Goal: Task Accomplishment & Management: Manage account settings

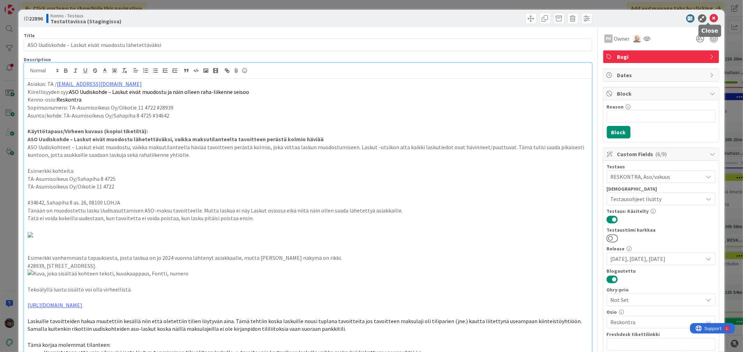
click at [709, 17] on icon at bounding box center [713, 18] width 8 height 8
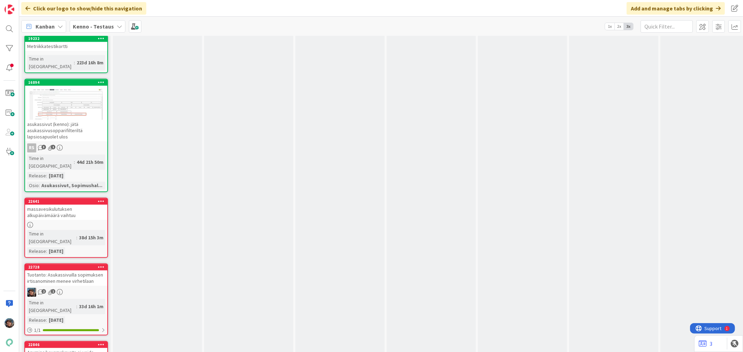
scroll to position [3520, 0]
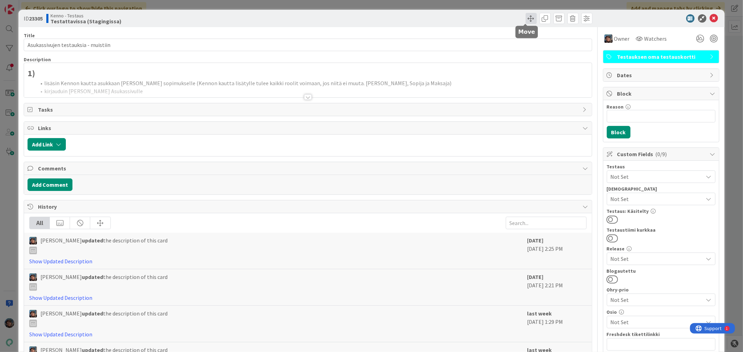
click at [525, 13] on span at bounding box center [530, 18] width 11 height 11
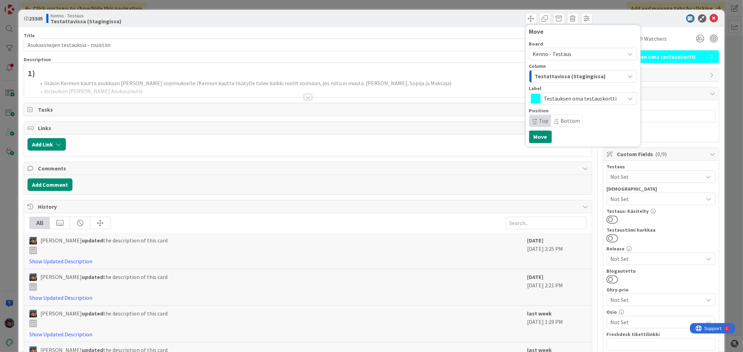
click at [558, 55] on span "Kenno - Testaus" at bounding box center [552, 53] width 39 height 7
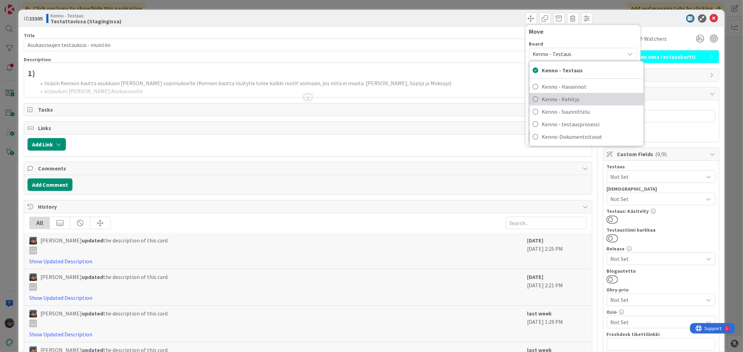
click at [565, 101] on span "Kenno - Kehitys" at bounding box center [591, 99] width 98 height 10
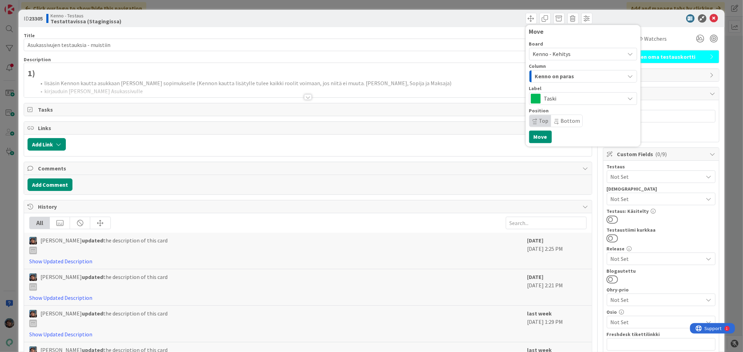
click at [565, 77] on span "Kenno on paras" at bounding box center [554, 76] width 39 height 9
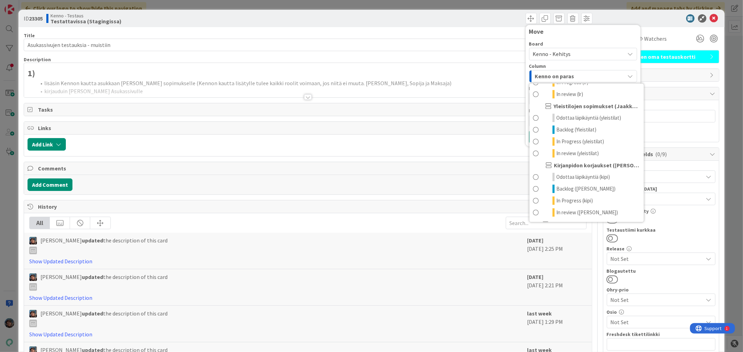
scroll to position [348, 0]
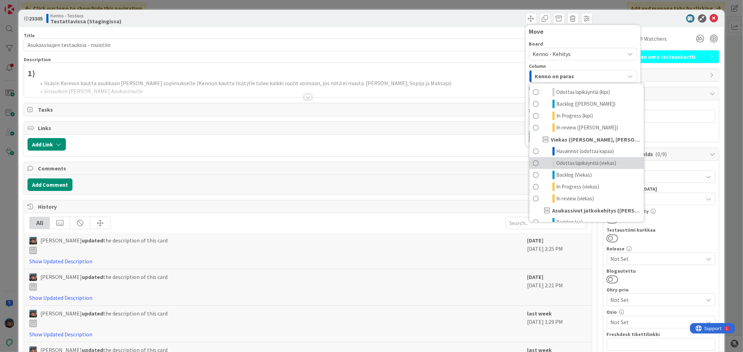
click at [582, 167] on span "Odottaa läpikäyntiä (viekas)" at bounding box center [586, 163] width 60 height 8
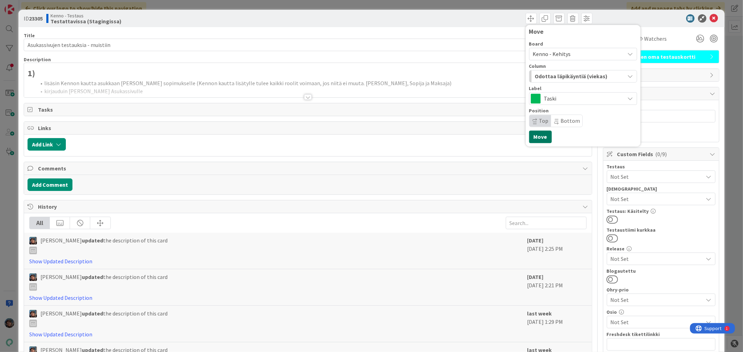
click at [533, 137] on button "Move" at bounding box center [540, 137] width 23 height 13
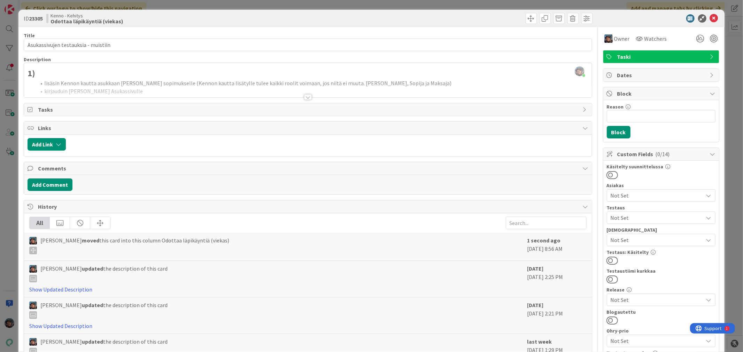
click at [307, 98] on div at bounding box center [308, 97] width 8 height 6
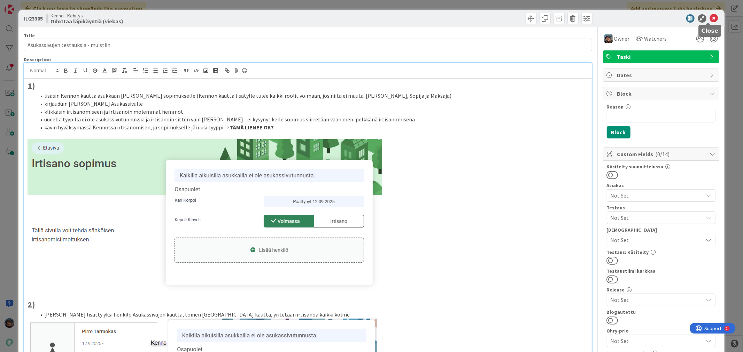
click at [709, 16] on icon at bounding box center [713, 18] width 8 height 8
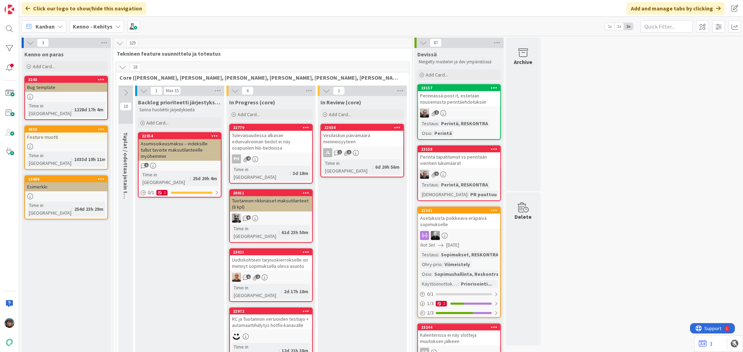
click at [122, 68] on icon at bounding box center [123, 67] width 8 height 8
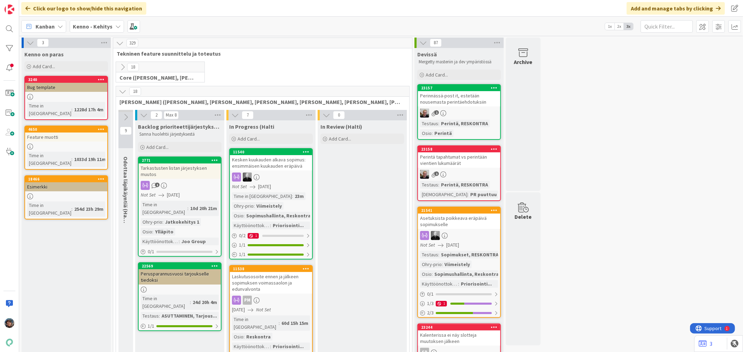
click at [122, 93] on icon at bounding box center [123, 92] width 8 height 8
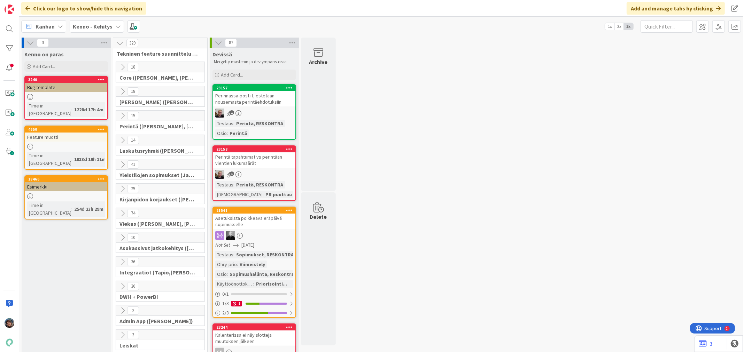
click at [123, 213] on icon at bounding box center [123, 214] width 8 height 8
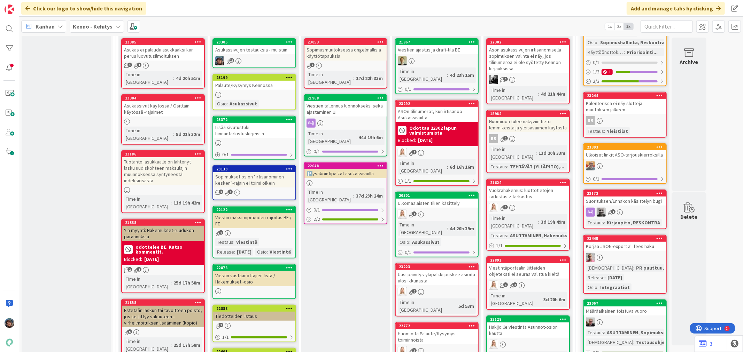
scroll to position [77, 0]
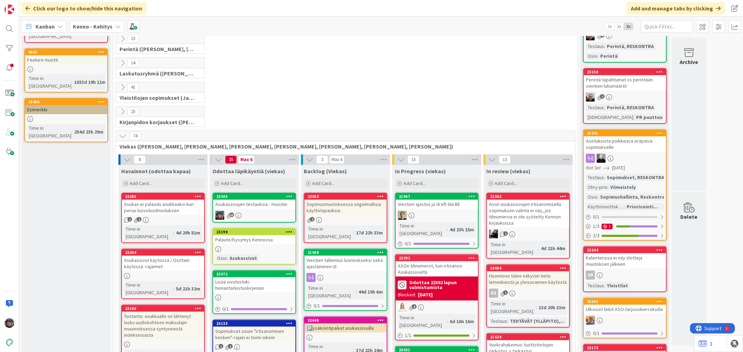
click at [241, 208] on div "Asukassivujen testauksia - muistiin" at bounding box center [254, 204] width 82 height 9
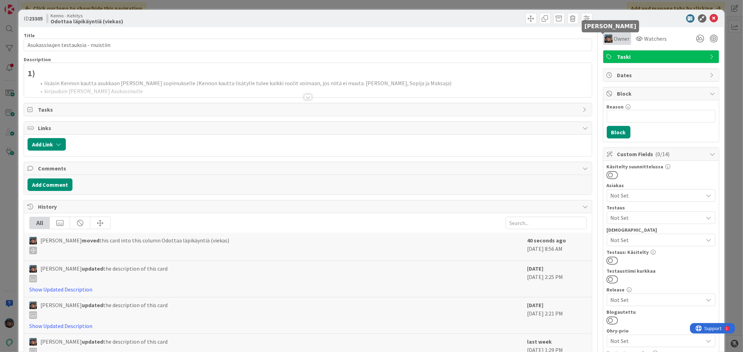
click at [604, 39] on img at bounding box center [608, 38] width 8 height 8
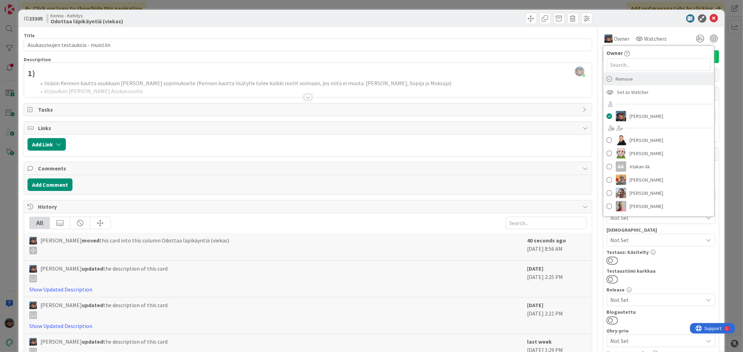
click at [617, 77] on span "Remove" at bounding box center [623, 79] width 17 height 10
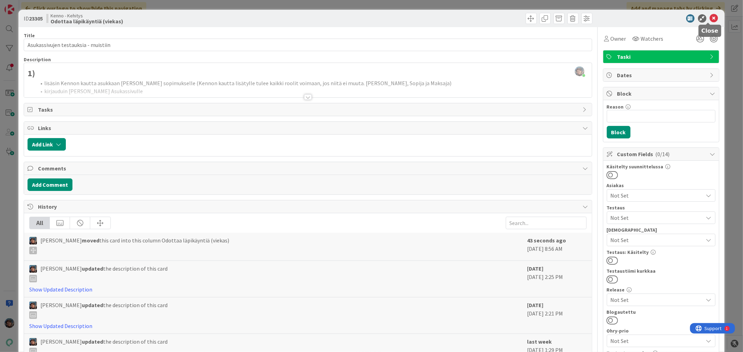
click at [709, 16] on icon at bounding box center [713, 18] width 8 height 8
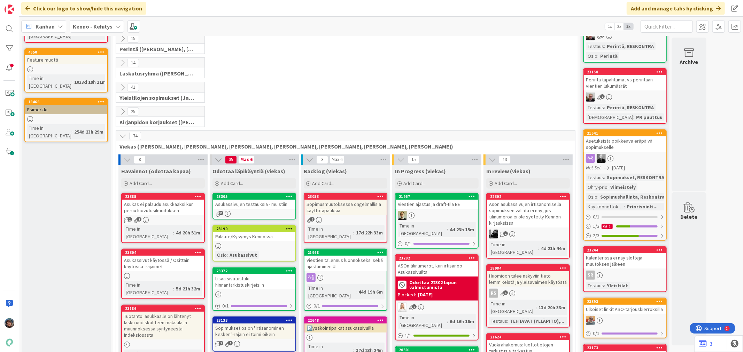
click at [85, 22] on div "Kenno - Kehitys" at bounding box center [97, 26] width 54 height 13
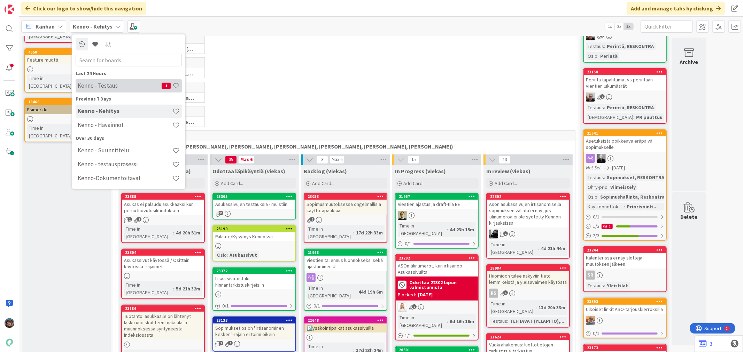
click at [93, 91] on div "Kenno - Testaus 1" at bounding box center [129, 85] width 106 height 13
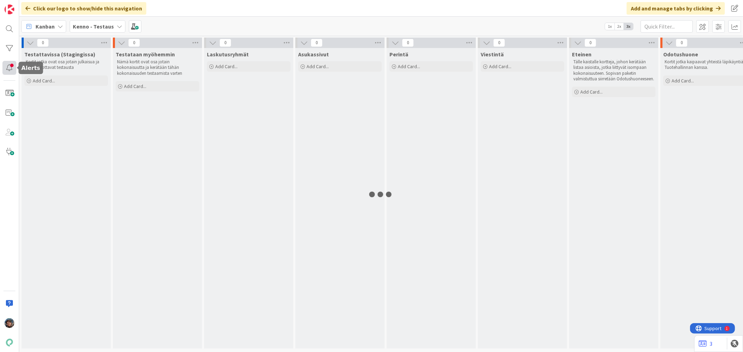
click at [7, 70] on div at bounding box center [9, 68] width 14 height 14
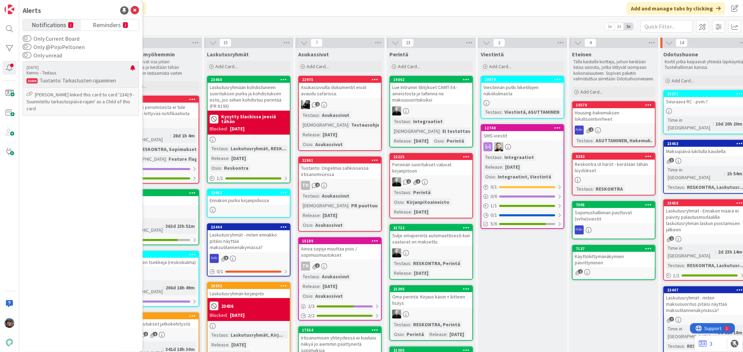
click at [54, 81] on p "Tuotanto: Tarkastusten rajaaminen" at bounding box center [80, 81] width 109 height 6
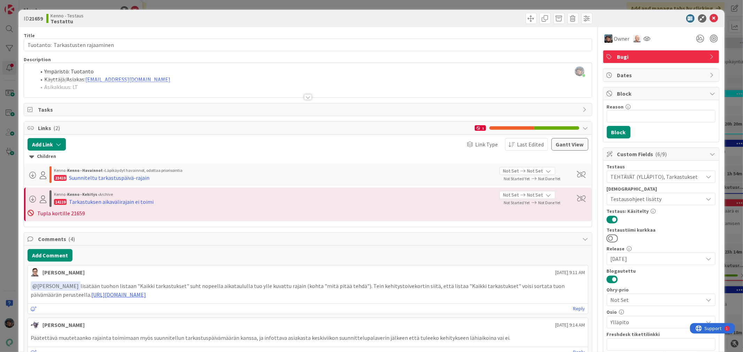
click at [304, 96] on div at bounding box center [308, 97] width 8 height 6
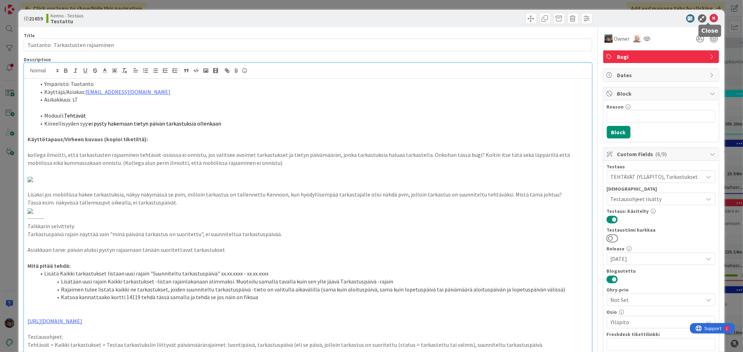
click at [709, 17] on icon at bounding box center [713, 18] width 8 height 8
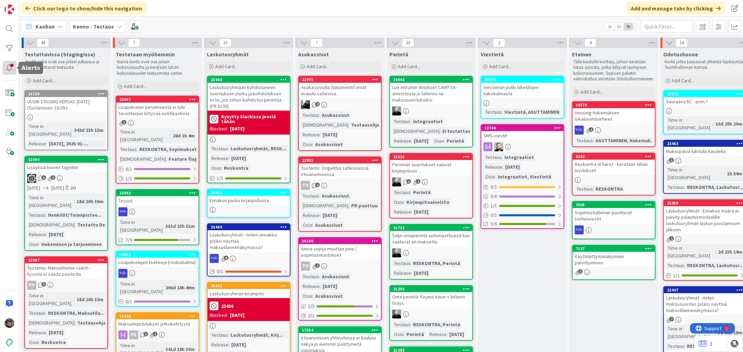
click at [9, 66] on div at bounding box center [9, 68] width 14 height 14
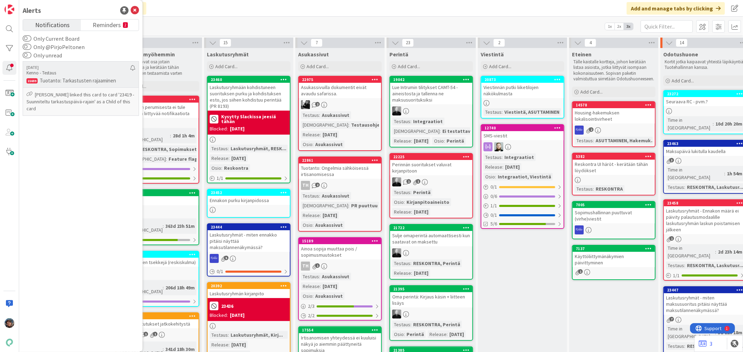
click at [61, 78] on p "Tuotanto: Tarkastusten rajaaminen" at bounding box center [80, 81] width 109 height 6
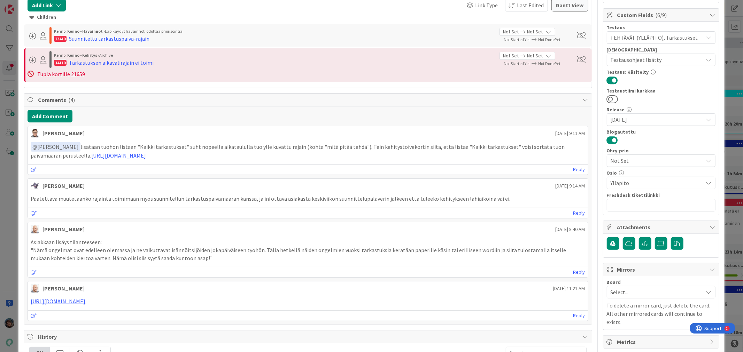
scroll to position [155, 0]
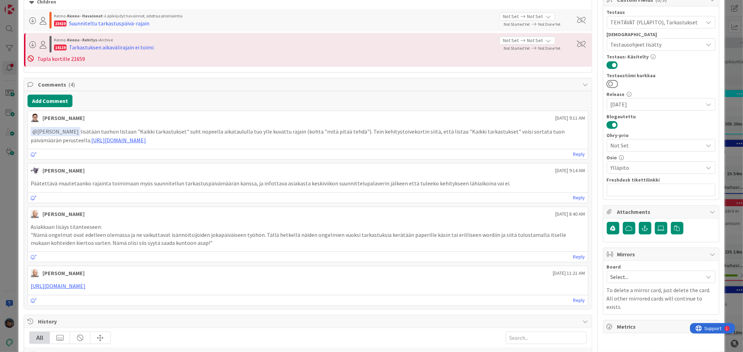
click at [141, 180] on div "Päätettävä muutetaanko rajainta toimimaan myös suunnitellun tarkastuspäivämäärä…" at bounding box center [307, 184] width 559 height 14
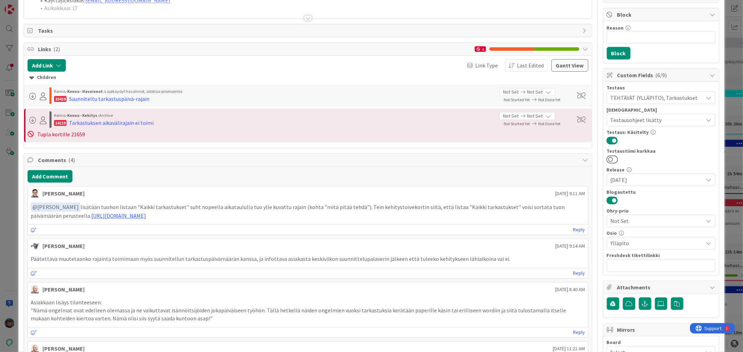
scroll to position [0, 0]
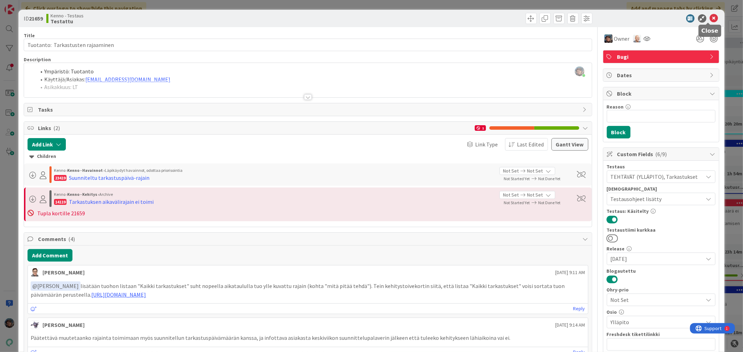
click at [709, 18] on icon at bounding box center [713, 18] width 8 height 8
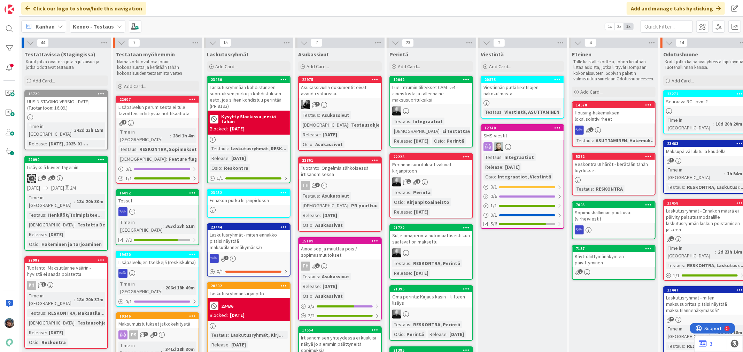
click at [582, 8] on div "Click our logo to show/hide this navigation Add and manage tabs by clicking" at bounding box center [380, 8] width 723 height 17
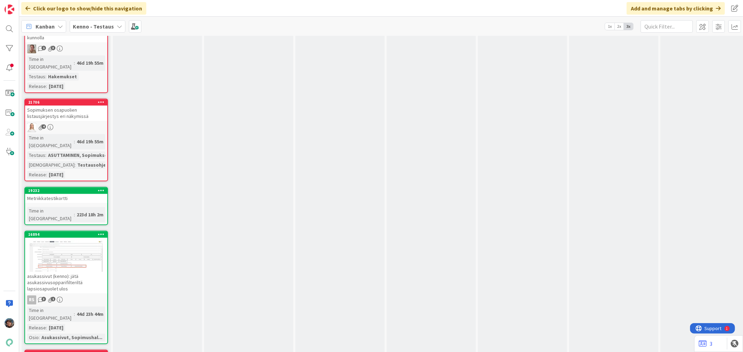
scroll to position [3442, 0]
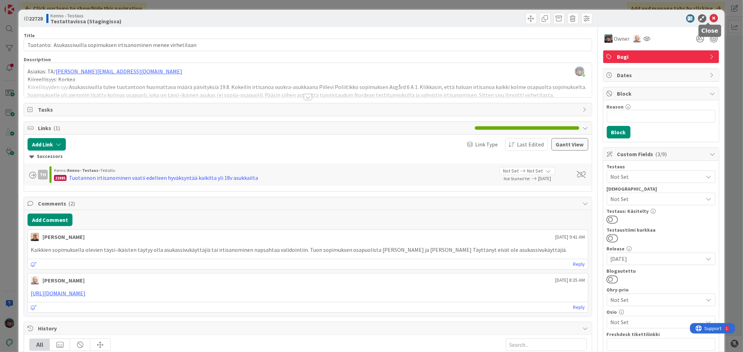
click at [709, 16] on icon at bounding box center [713, 18] width 8 height 8
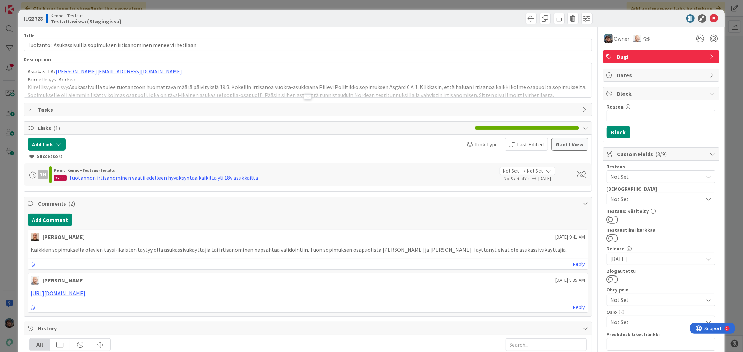
click at [304, 96] on div at bounding box center [308, 97] width 8 height 6
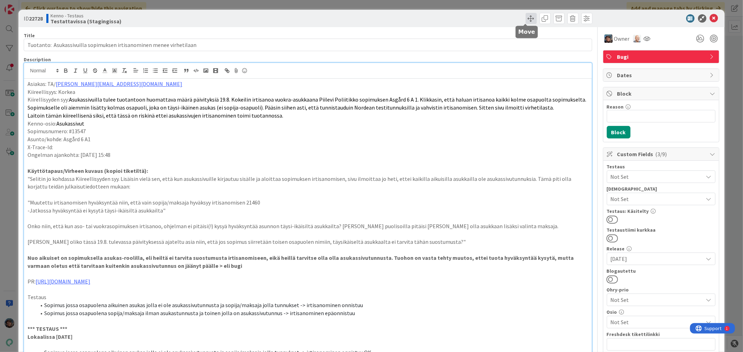
click at [525, 19] on span at bounding box center [530, 18] width 11 height 11
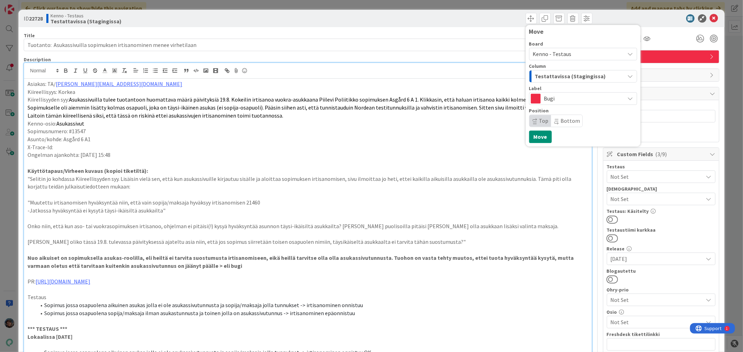
click at [560, 74] on span "Testattavissa (Stagingissa)" at bounding box center [570, 76] width 71 height 9
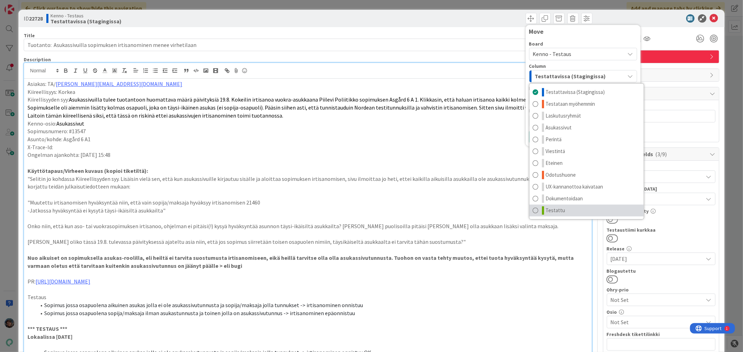
click at [568, 211] on link "Testattu" at bounding box center [586, 211] width 114 height 12
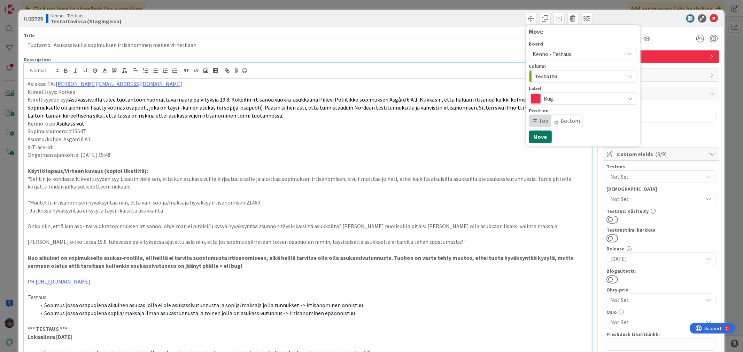
click at [530, 136] on button "Move" at bounding box center [540, 137] width 23 height 13
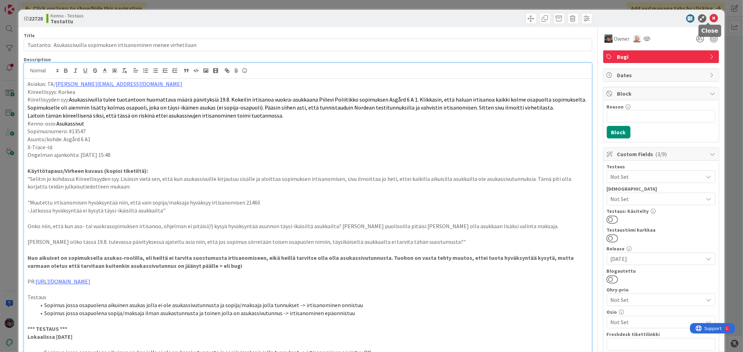
click at [709, 17] on icon at bounding box center [713, 18] width 8 height 8
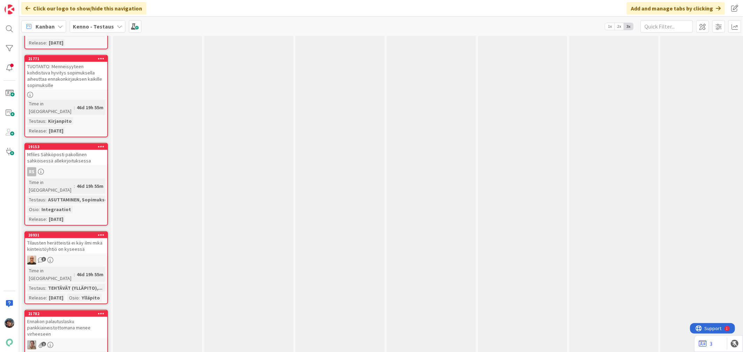
scroll to position [2823, 0]
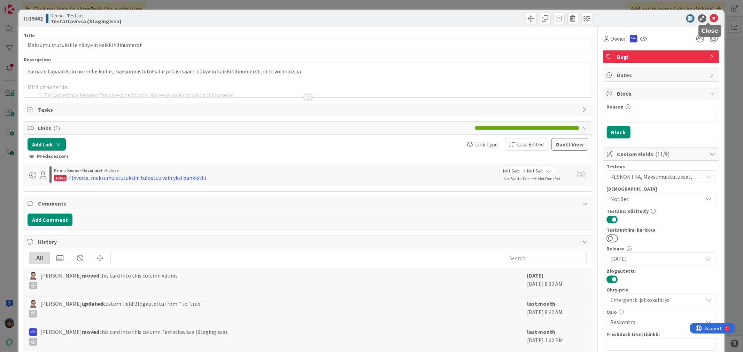
click at [709, 17] on icon at bounding box center [713, 18] width 8 height 8
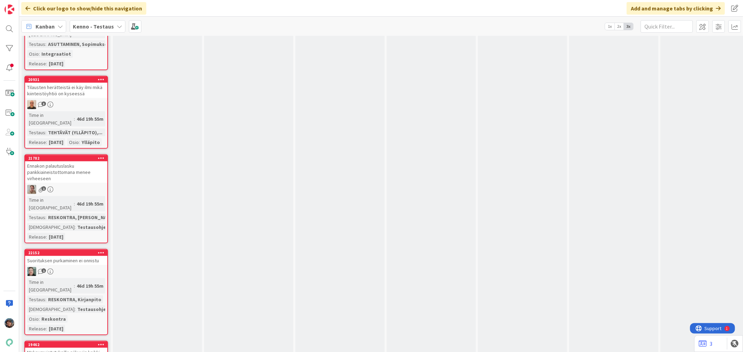
scroll to position [2862, 0]
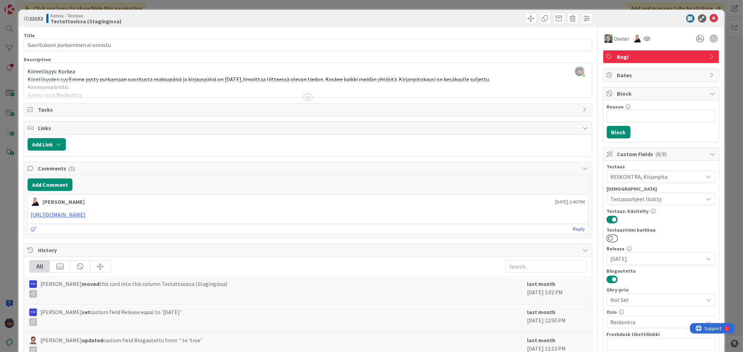
click at [304, 99] on div at bounding box center [308, 97] width 8 height 6
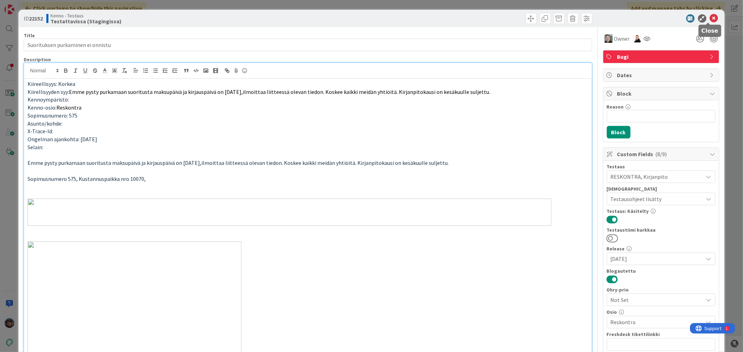
click at [709, 15] on icon at bounding box center [713, 18] width 8 height 8
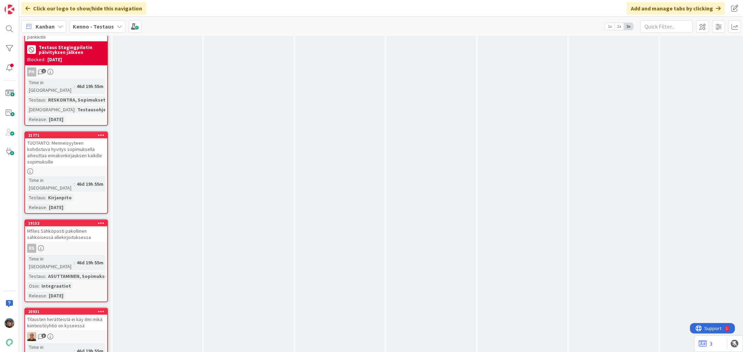
scroll to position [2630, 0]
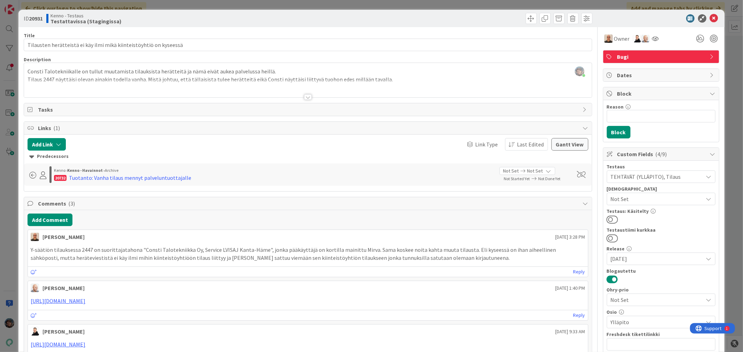
click at [304, 92] on div at bounding box center [307, 89] width 567 height 18
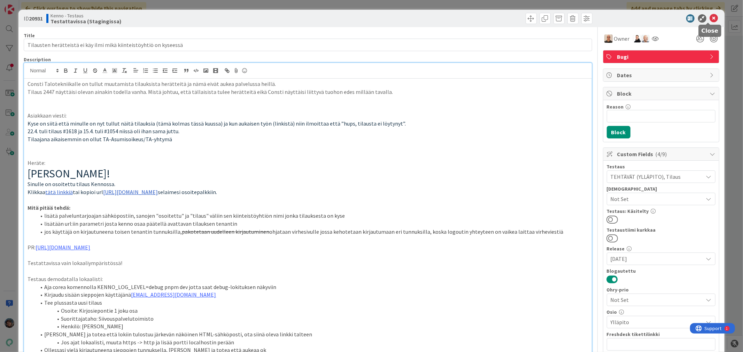
click at [709, 16] on icon at bounding box center [713, 18] width 8 height 8
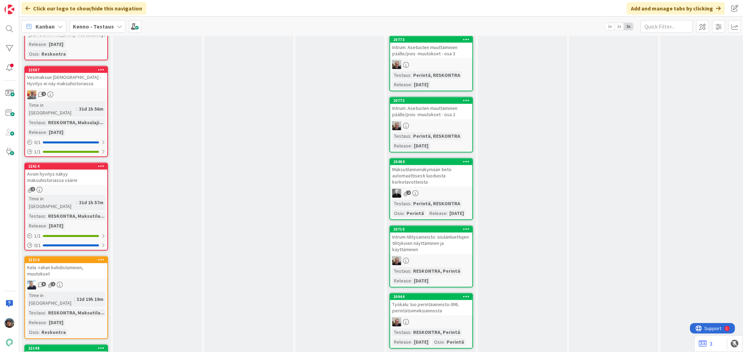
scroll to position [967, 0]
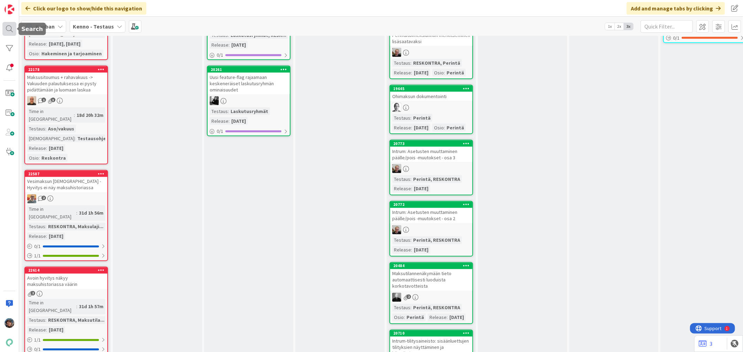
click at [6, 26] on div at bounding box center [9, 29] width 14 height 14
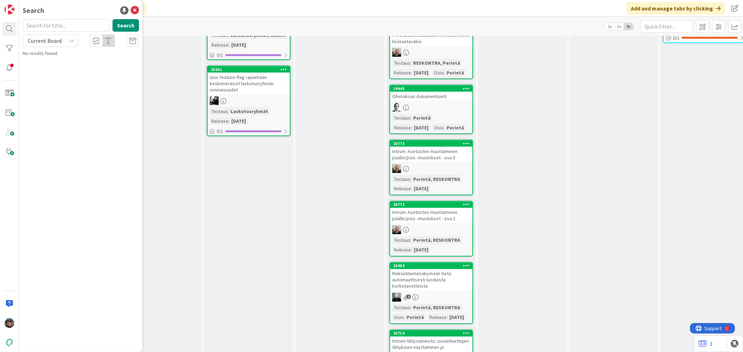
click at [61, 26] on input "text" at bounding box center [66, 25] width 87 height 13
type input "23112"
click at [74, 42] on icon at bounding box center [72, 41] width 6 height 6
click at [49, 71] on span "All Boards" at bounding box center [62, 69] width 72 height 10
click at [51, 64] on p "Kaksisuuntainen viestintä feature flagin taakse" at bounding box center [85, 65] width 107 height 15
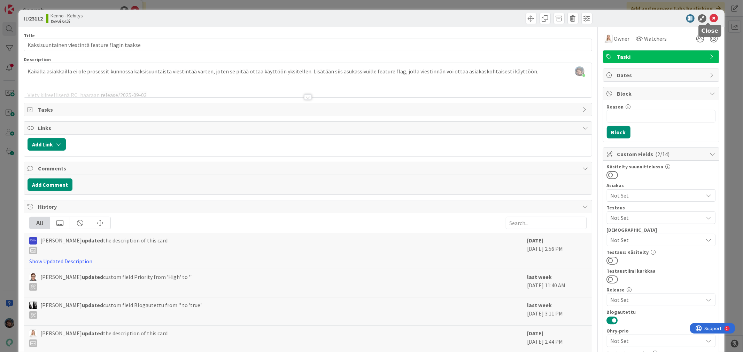
click at [709, 15] on icon at bounding box center [713, 18] width 8 height 8
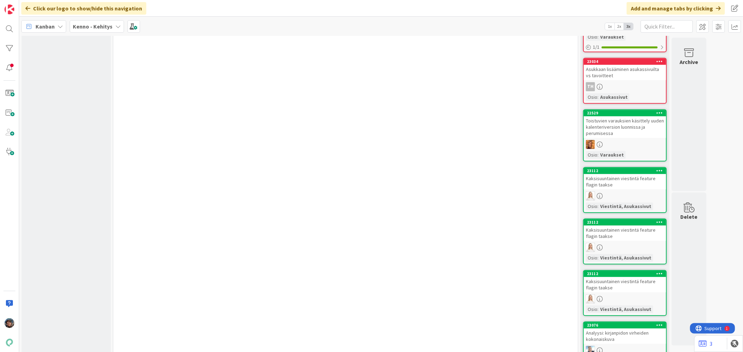
scroll to position [3794, 0]
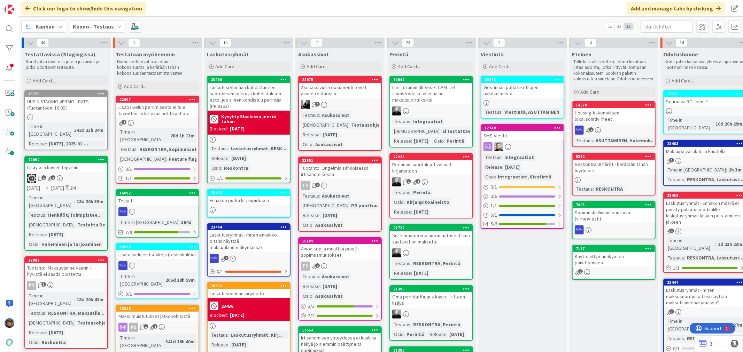
click at [100, 26] on b "Kenno - Testaus" at bounding box center [93, 26] width 41 height 7
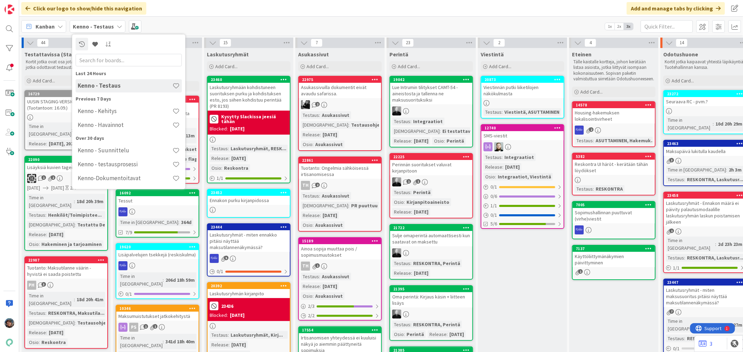
click at [108, 110] on h4 "Kenno - Kehitys" at bounding box center [125, 111] width 95 height 7
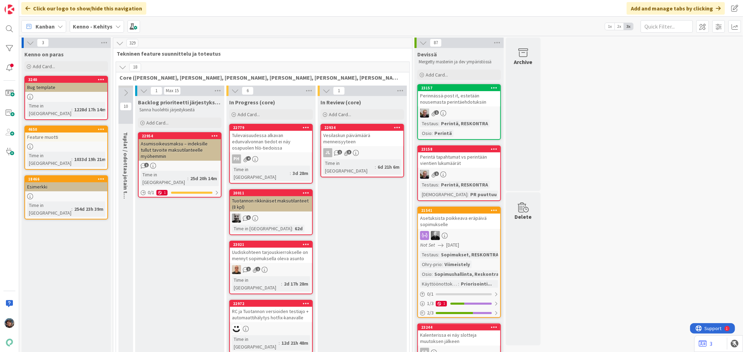
click at [122, 66] on icon at bounding box center [123, 67] width 8 height 8
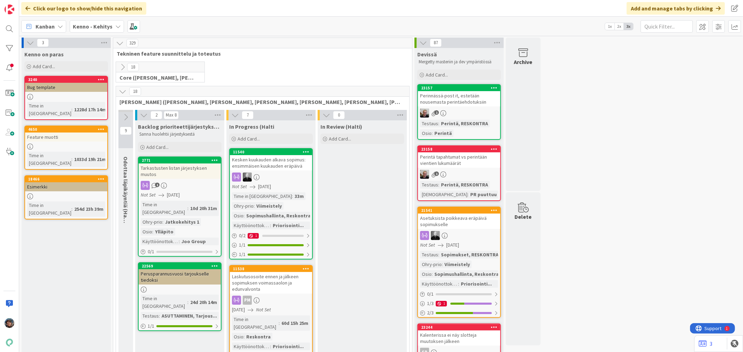
click at [122, 92] on icon at bounding box center [123, 92] width 8 height 8
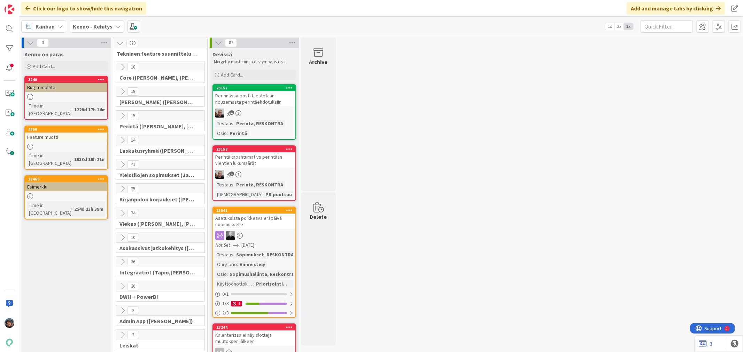
click at [123, 211] on icon at bounding box center [123, 214] width 8 height 8
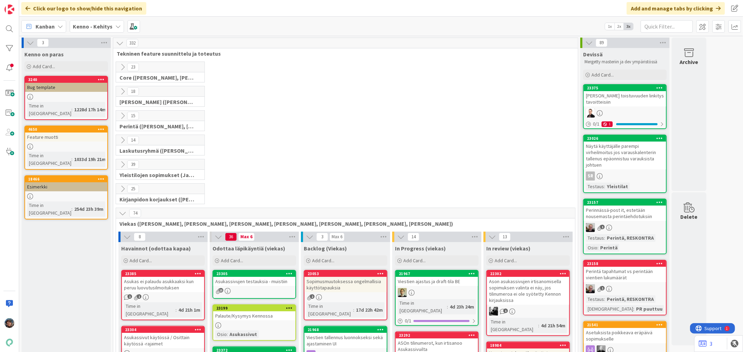
click at [77, 23] on b "Kenno - Kehitys" at bounding box center [93, 26] width 40 height 7
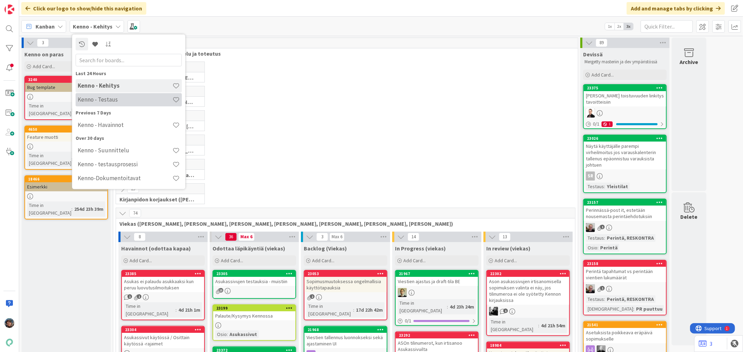
click at [98, 98] on h4 "Kenno - Testaus" at bounding box center [125, 99] width 95 height 7
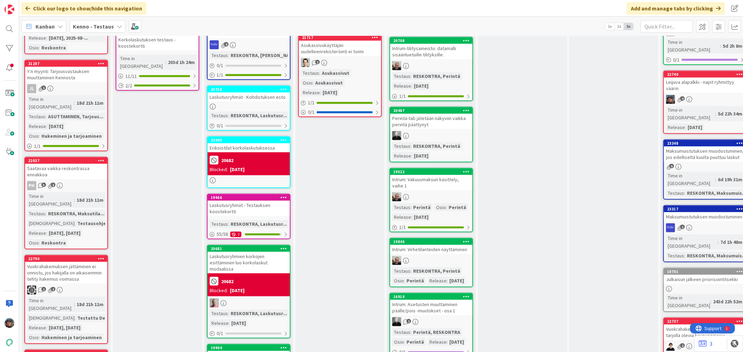
scroll to position [503, 0]
click at [79, 196] on div "18d 21h 11m" at bounding box center [90, 200] width 30 height 8
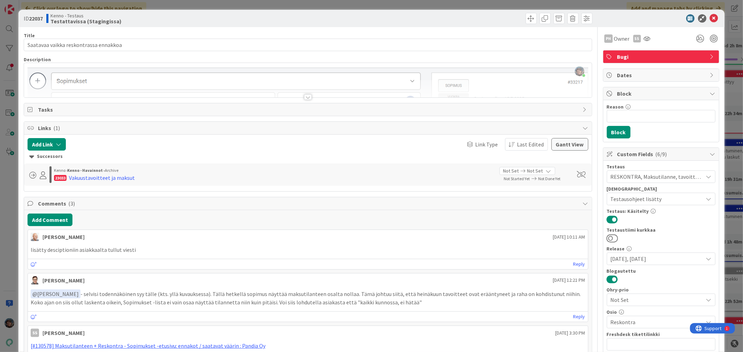
click at [305, 96] on div at bounding box center [308, 97] width 8 height 6
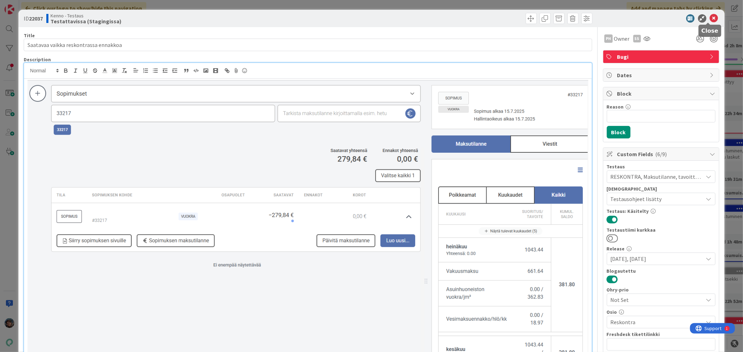
click at [709, 16] on icon at bounding box center [713, 18] width 8 height 8
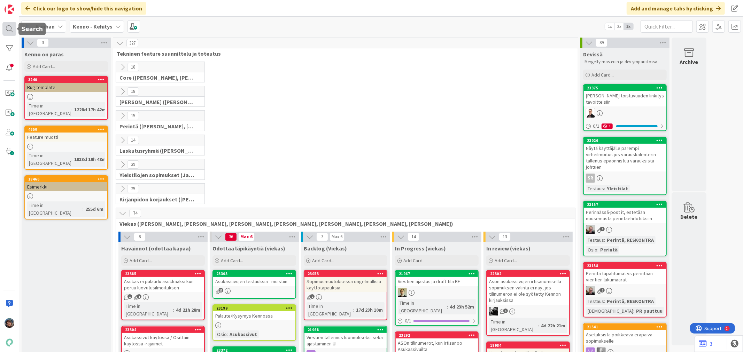
click at [5, 27] on div at bounding box center [9, 29] width 14 height 14
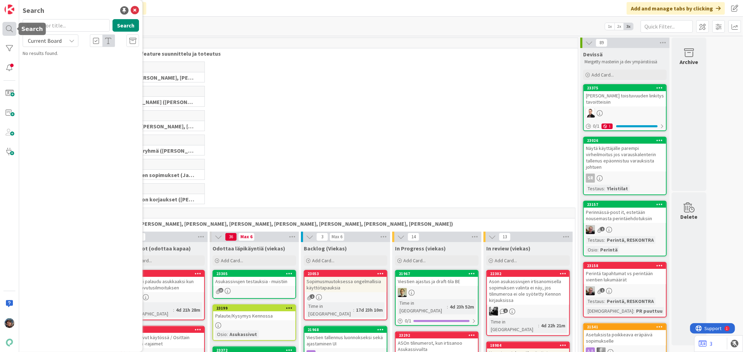
click at [7, 30] on div at bounding box center [9, 29] width 14 height 14
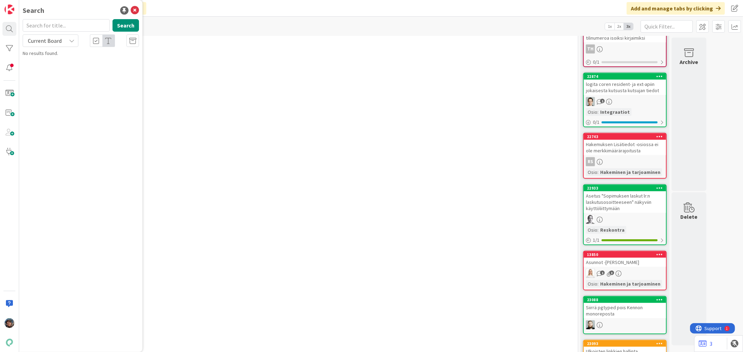
scroll to position [5028, 0]
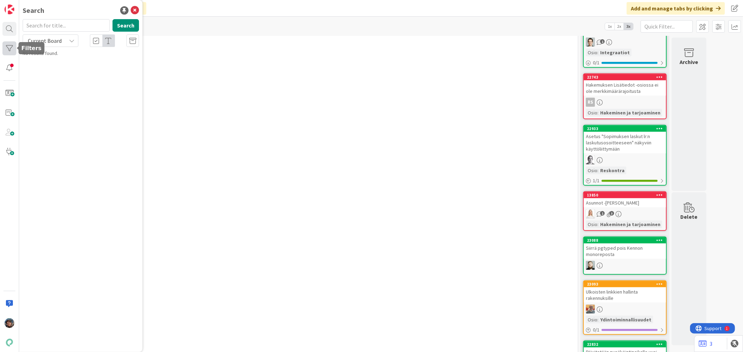
click at [9, 51] on div at bounding box center [9, 48] width 14 height 14
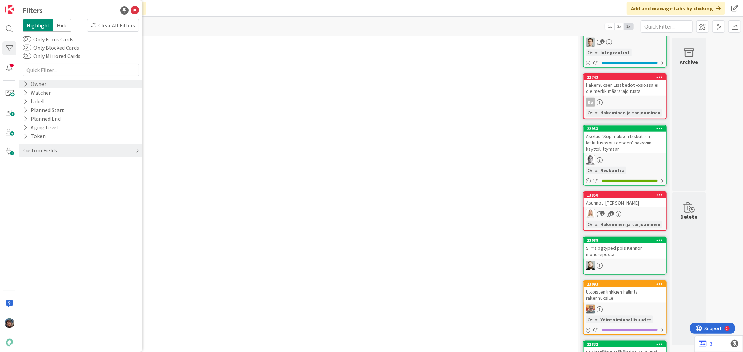
click at [26, 83] on icon at bounding box center [25, 84] width 5 height 6
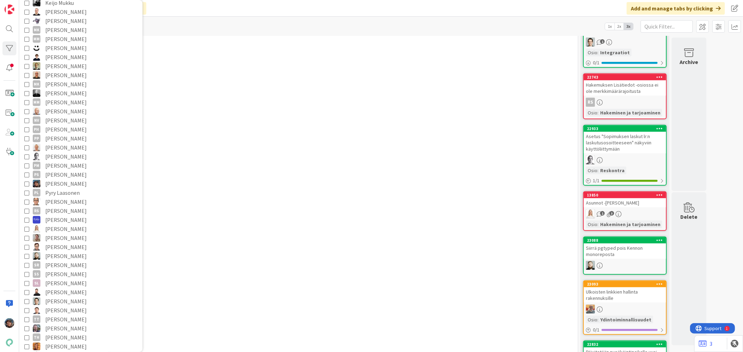
scroll to position [348, 0]
click at [26, 215] on icon at bounding box center [26, 217] width 5 height 5
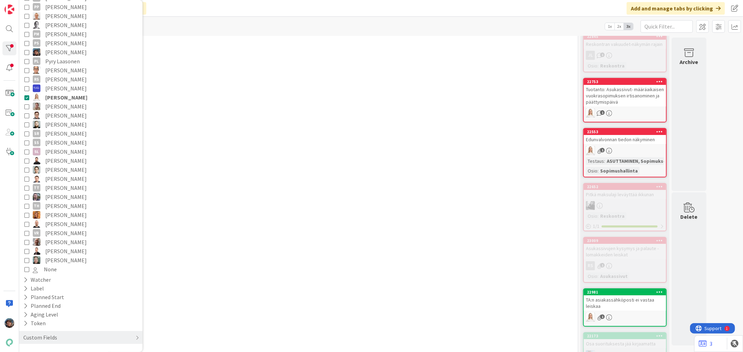
scroll to position [4061, 0]
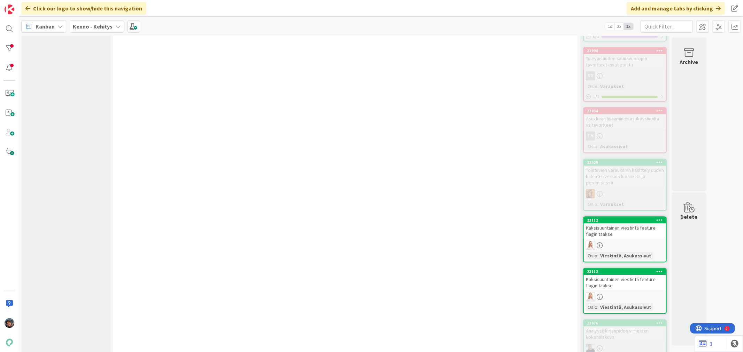
scroll to position [3790, 0]
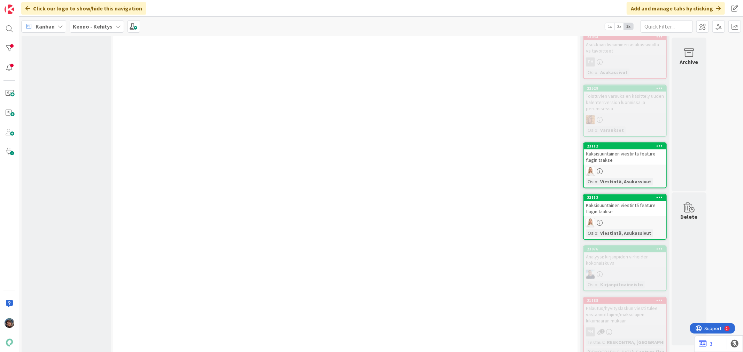
scroll to position [3829, 0]
